Goal: Task Accomplishment & Management: Complete application form

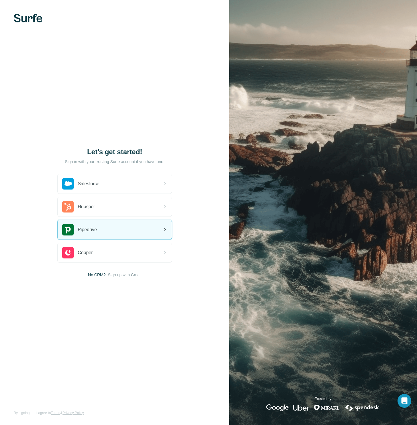
click at [121, 234] on div "Pipedrive" at bounding box center [115, 230] width 114 height 20
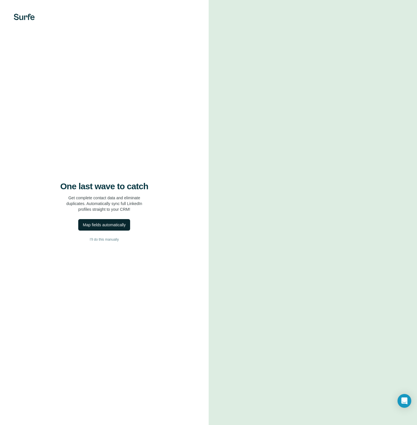
click at [107, 224] on div "Map fields automatically" at bounding box center [104, 225] width 43 height 6
click at [99, 387] on div "Close" at bounding box center [94, 385] width 25 height 28
click at [95, 383] on button "Close" at bounding box center [94, 385] width 18 height 10
click at [93, 408] on span "Dismiss" at bounding box center [94, 411] width 14 height 6
click at [114, 226] on div "Map fields automatically" at bounding box center [104, 225] width 43 height 6
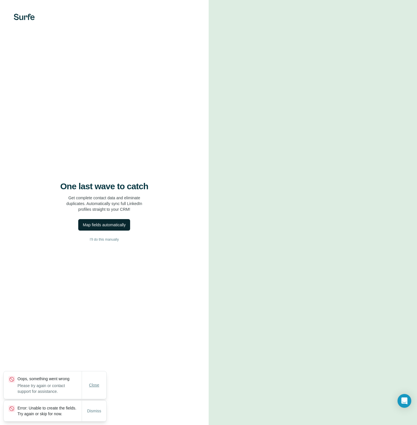
click at [90, 382] on span "Close" at bounding box center [94, 385] width 10 height 6
click at [92, 405] on button "Dismiss" at bounding box center [94, 410] width 22 height 10
click at [110, 240] on span "I’ll do this manually" at bounding box center [104, 239] width 29 height 5
